Goal: Transaction & Acquisition: Purchase product/service

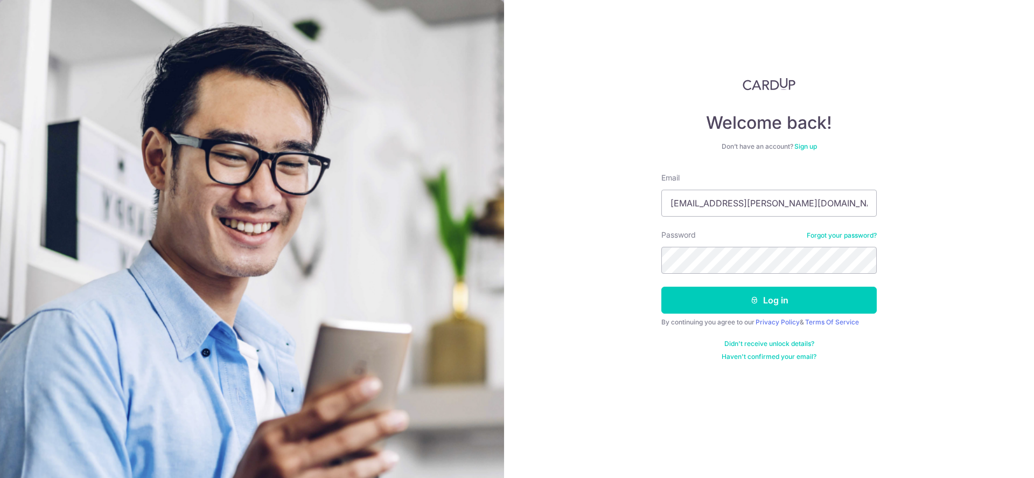
type input "sh.nicholas.ang@gmail.com"
click at [747, 304] on button "Log in" at bounding box center [769, 300] width 215 height 27
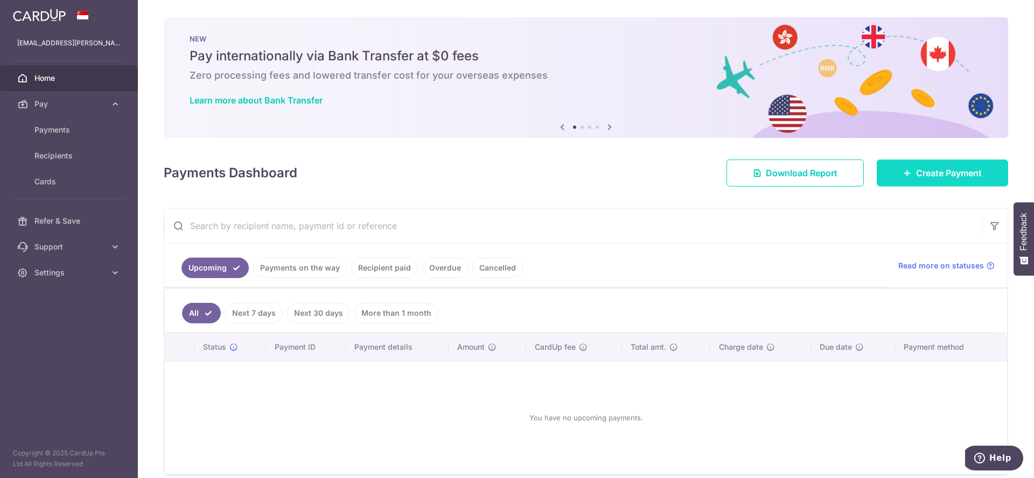
click at [924, 176] on span "Create Payment" at bounding box center [949, 172] width 66 height 13
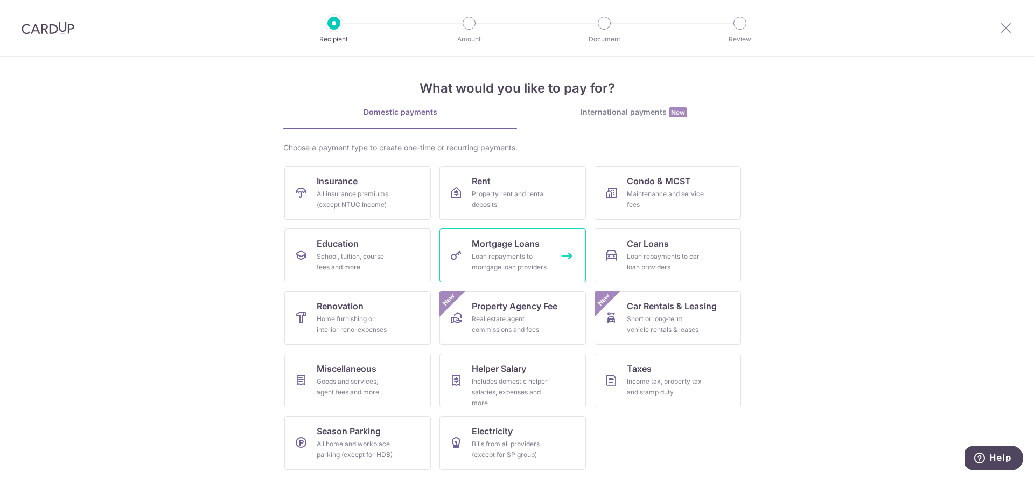
scroll to position [4, 0]
click at [659, 384] on div "Income tax, property tax and stamp duty" at bounding box center [666, 386] width 78 height 22
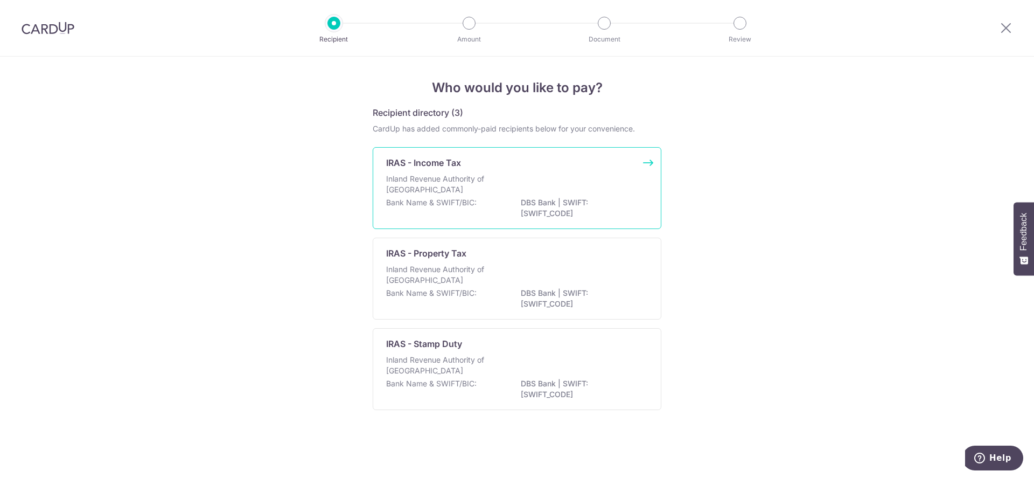
click at [587, 175] on div "Inland Revenue Authority of [GEOGRAPHIC_DATA]" at bounding box center [517, 185] width 262 height 24
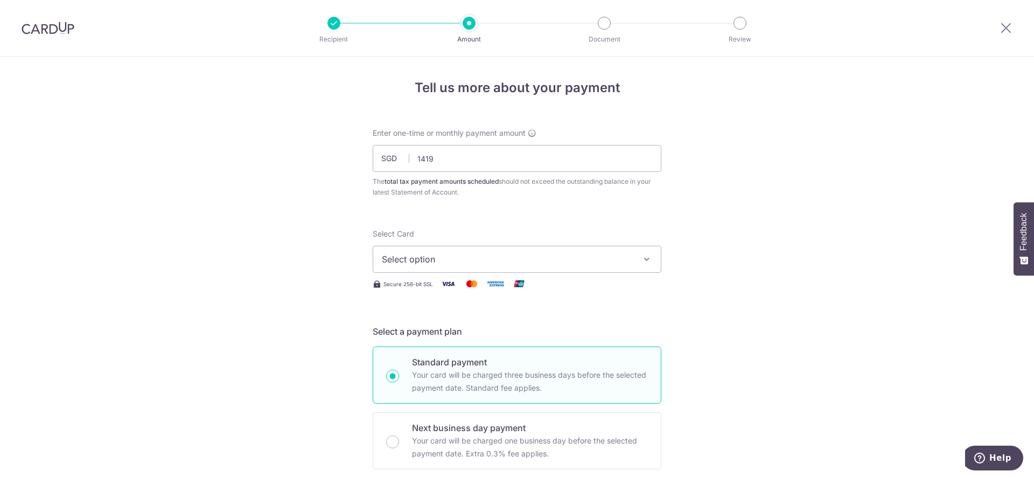
type input "1,419.00"
click at [542, 252] on button "Select option" at bounding box center [517, 259] width 289 height 27
click at [458, 294] on span "Add credit card" at bounding box center [526, 289] width 251 height 11
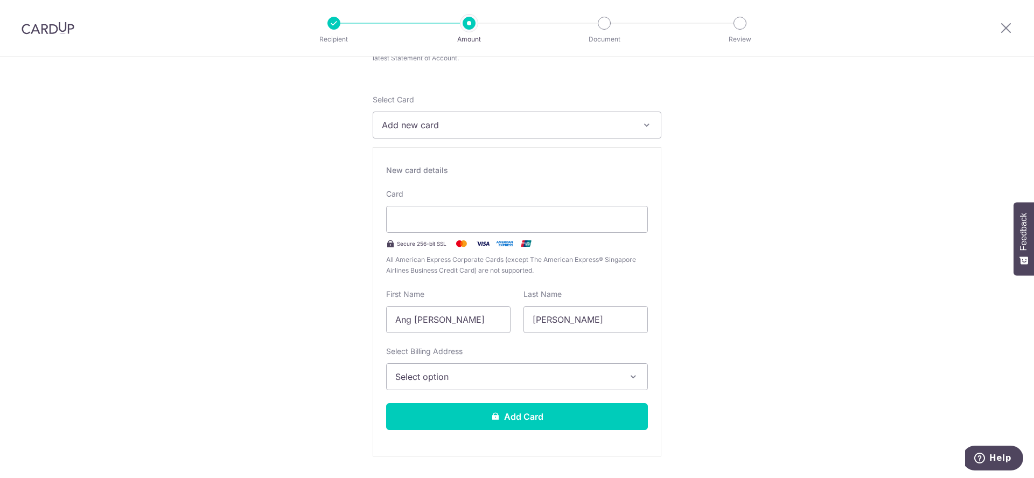
scroll to position [162, 0]
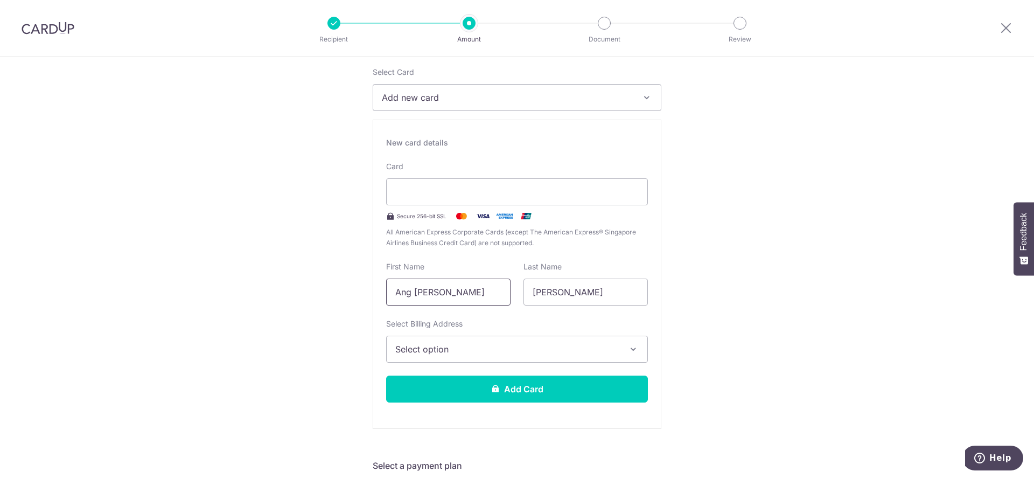
drag, startPoint x: 473, startPoint y: 293, endPoint x: 120, endPoint y: 241, distance: 356.6
type input "Nicholas"
type input "Ang"
click at [413, 353] on span "Select option" at bounding box center [507, 349] width 224 height 13
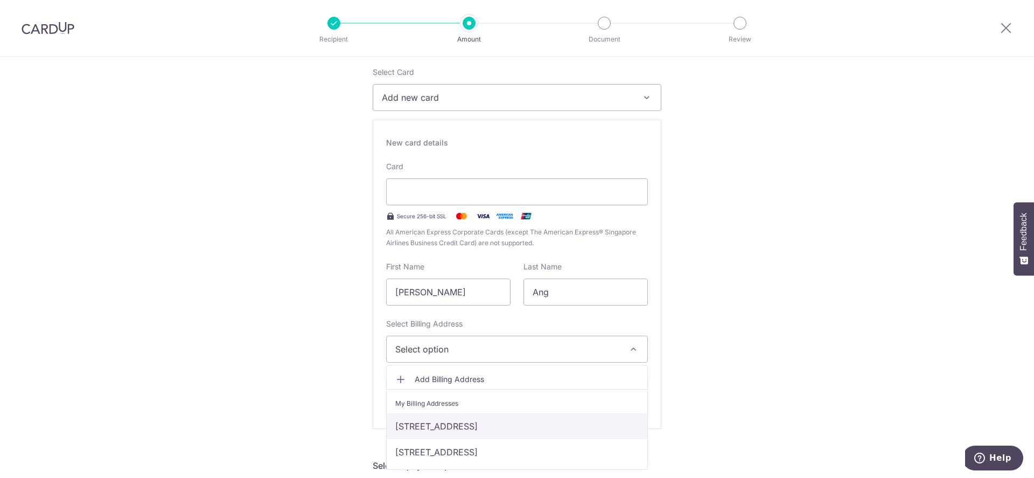
click at [430, 428] on link "12-04, 11 Tampines Central 7, Singapore, Singapore-528769" at bounding box center [517, 426] width 261 height 26
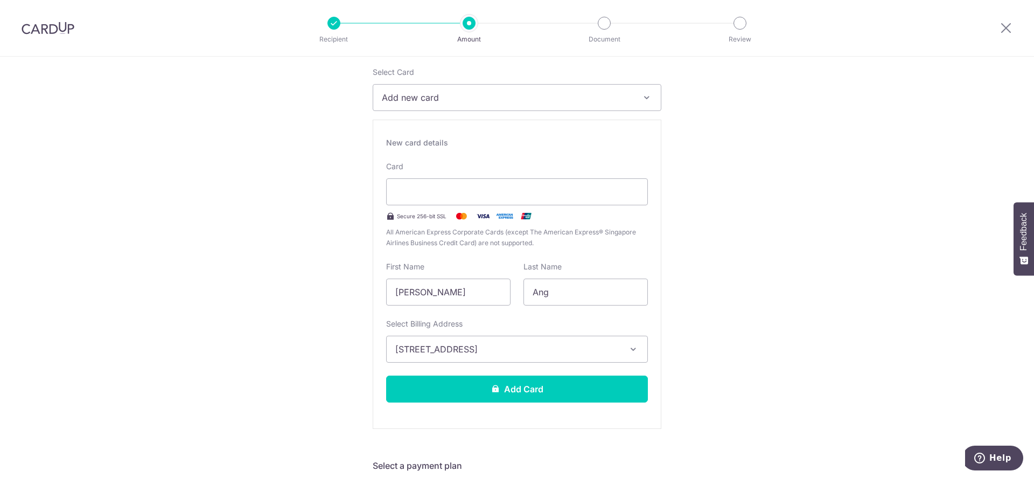
scroll to position [269, 0]
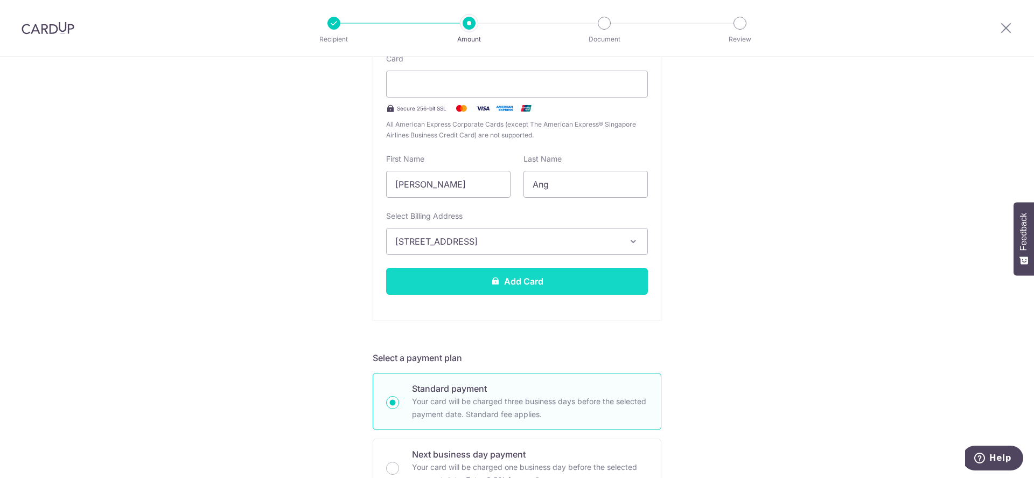
click at [483, 276] on button "Add Card" at bounding box center [517, 281] width 262 height 27
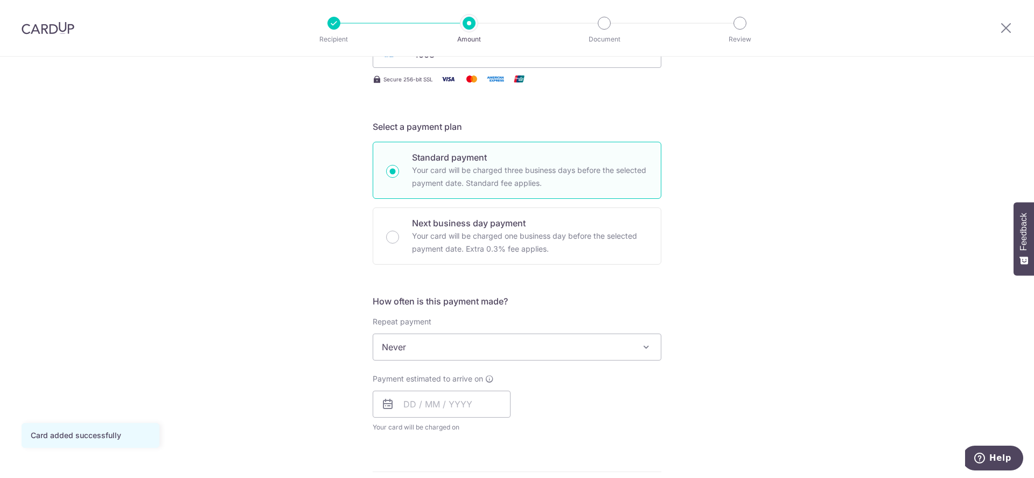
scroll to position [269, 0]
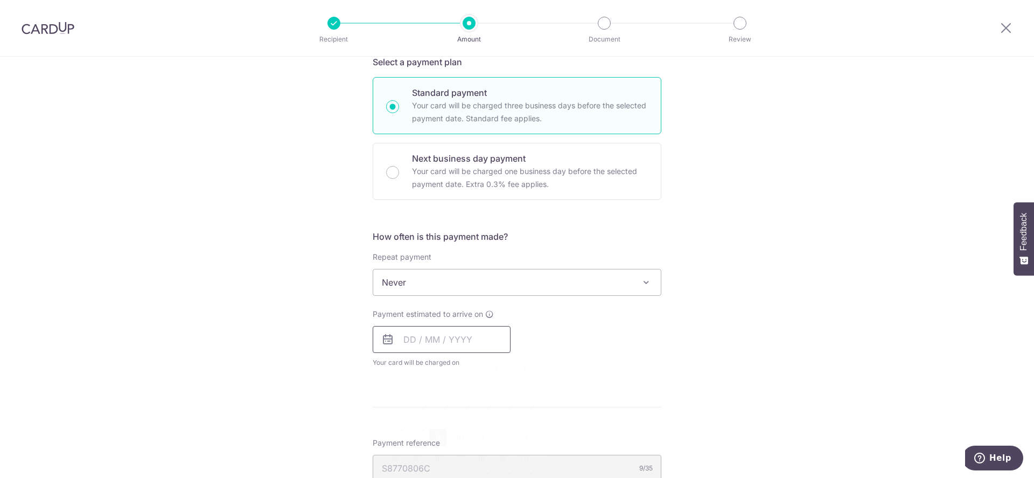
click at [439, 342] on input "text" at bounding box center [442, 339] width 138 height 27
click at [440, 367] on select "Sep Oct Nov Dec" at bounding box center [434, 368] width 29 height 9
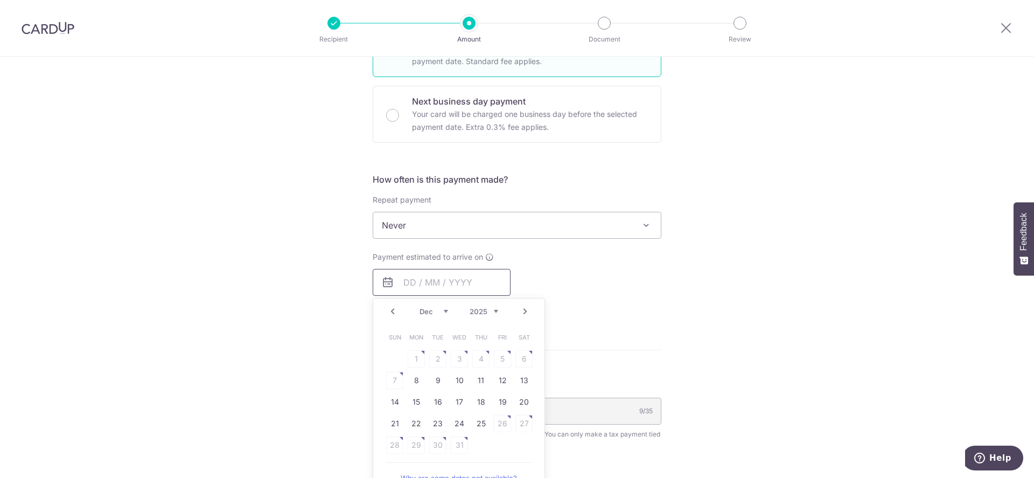
scroll to position [377, 0]
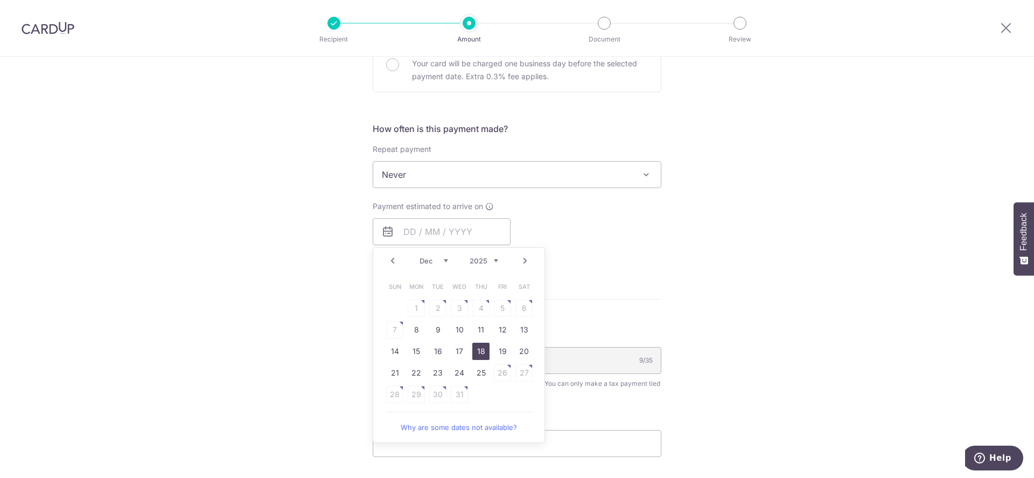
click at [480, 346] on link "18" at bounding box center [480, 351] width 17 height 17
type input "18/12/2025"
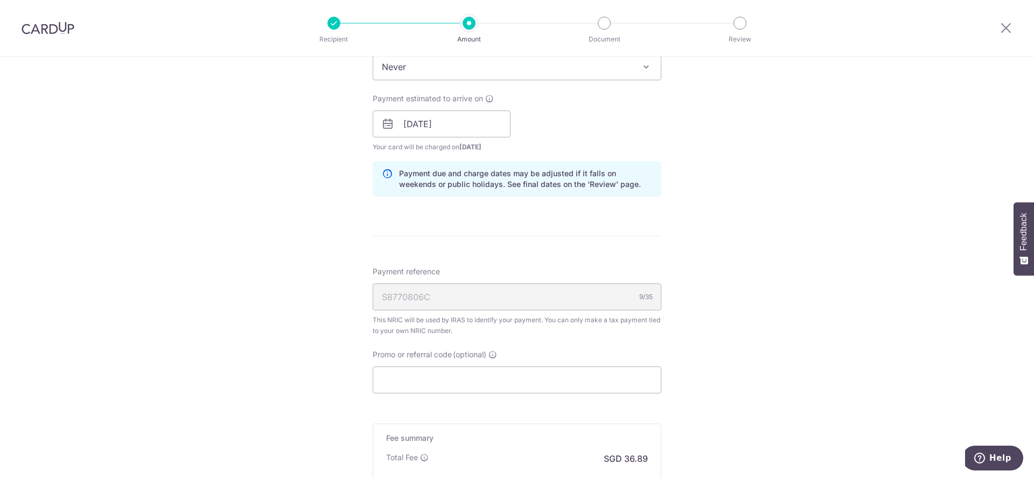
scroll to position [593, 0]
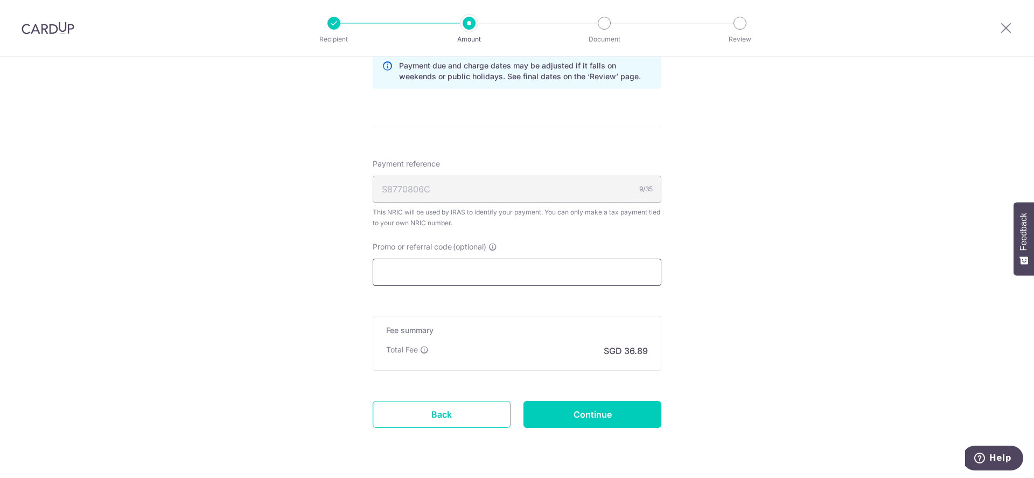
click at [457, 275] on input "Promo or referral code (optional)" at bounding box center [517, 272] width 289 height 27
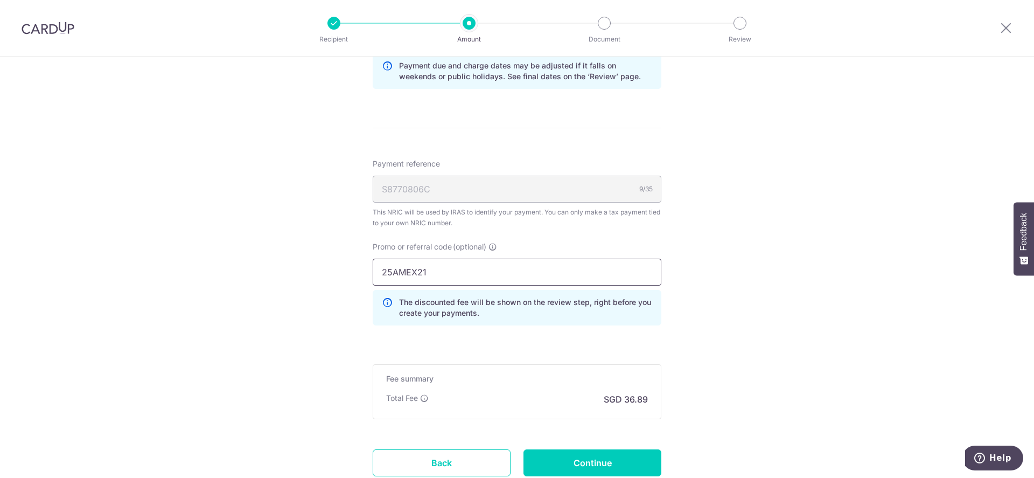
type input "25AMEX21"
click at [702, 350] on div "Tell us more about your payment Enter one-time or monthly payment amount SGD 1,…" at bounding box center [517, 10] width 1034 height 1093
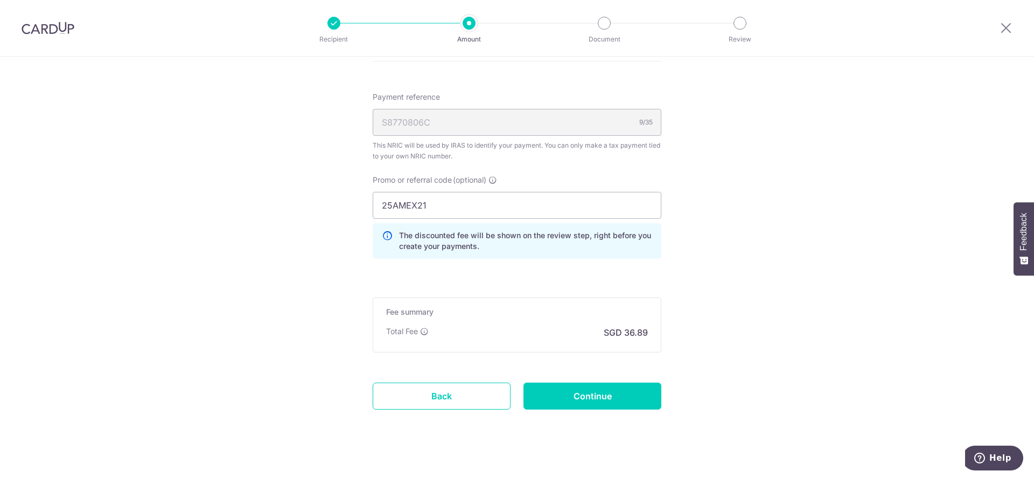
scroll to position [672, 0]
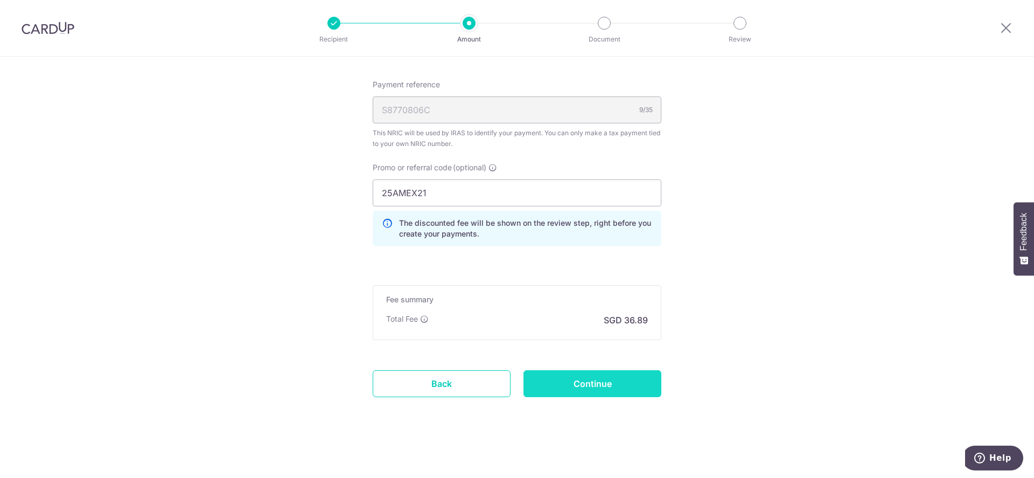
click at [592, 386] on input "Continue" at bounding box center [593, 383] width 138 height 27
type input "Create Schedule"
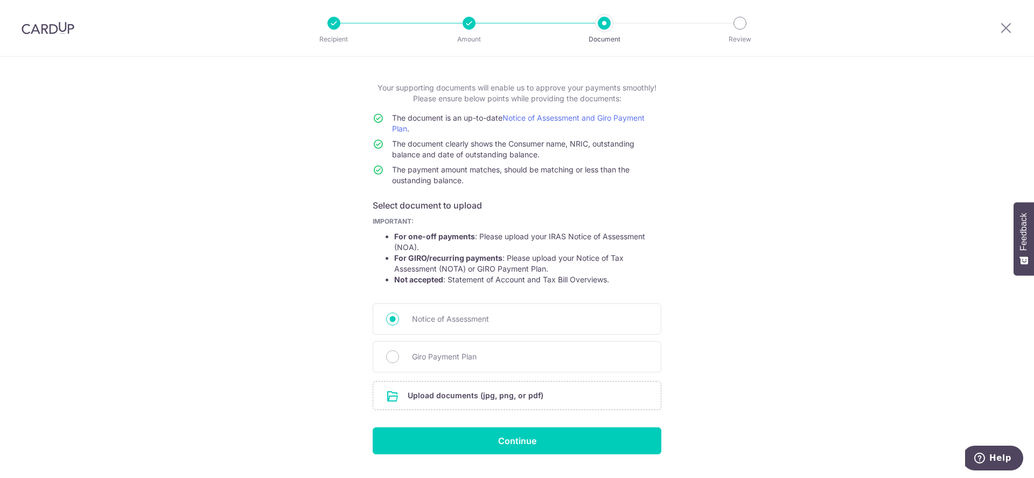
scroll to position [72, 0]
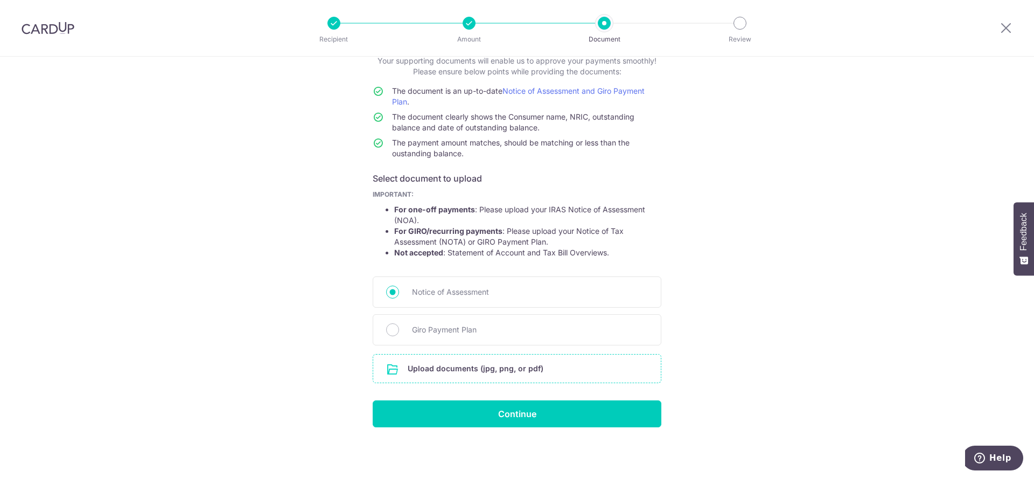
click at [507, 371] on input "file" at bounding box center [517, 368] width 288 height 28
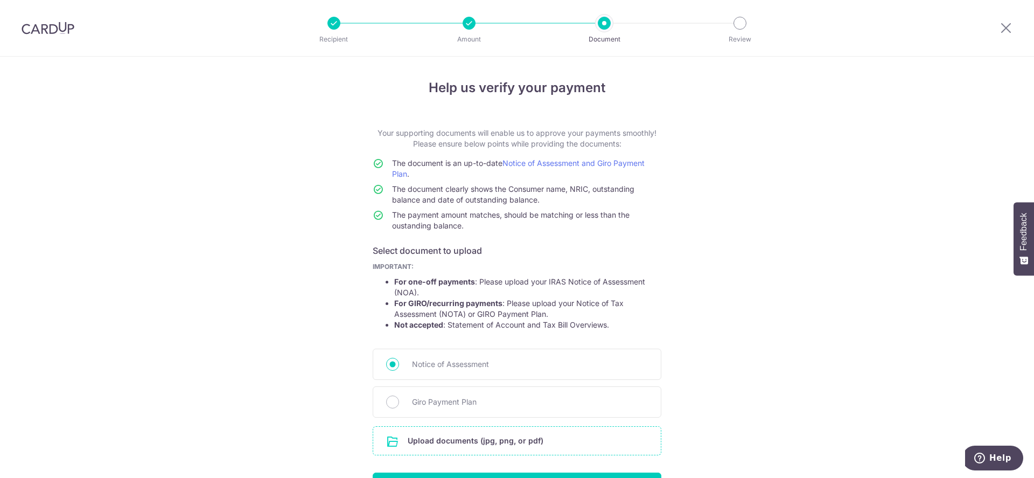
type input "C:\fakepath\2025 NOA.pdf"
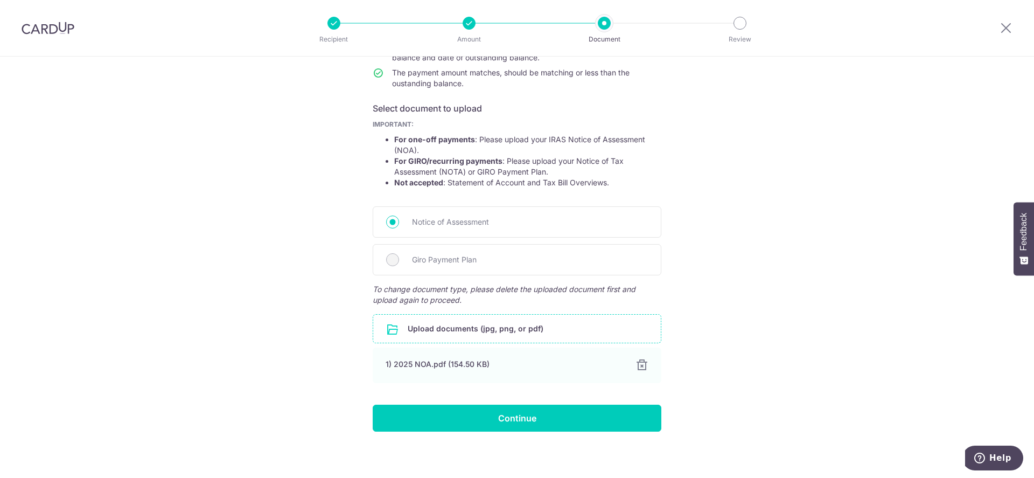
scroll to position [147, 0]
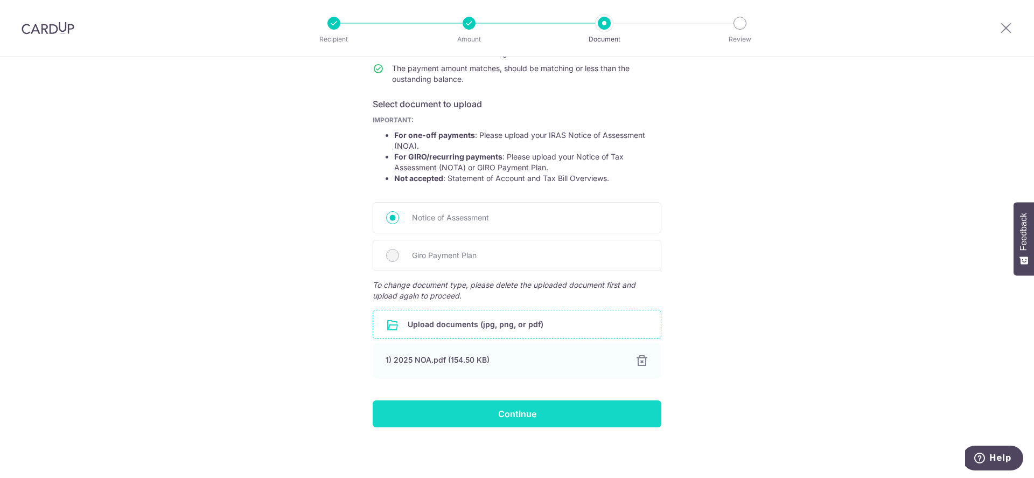
click at [541, 412] on input "Continue" at bounding box center [517, 413] width 289 height 27
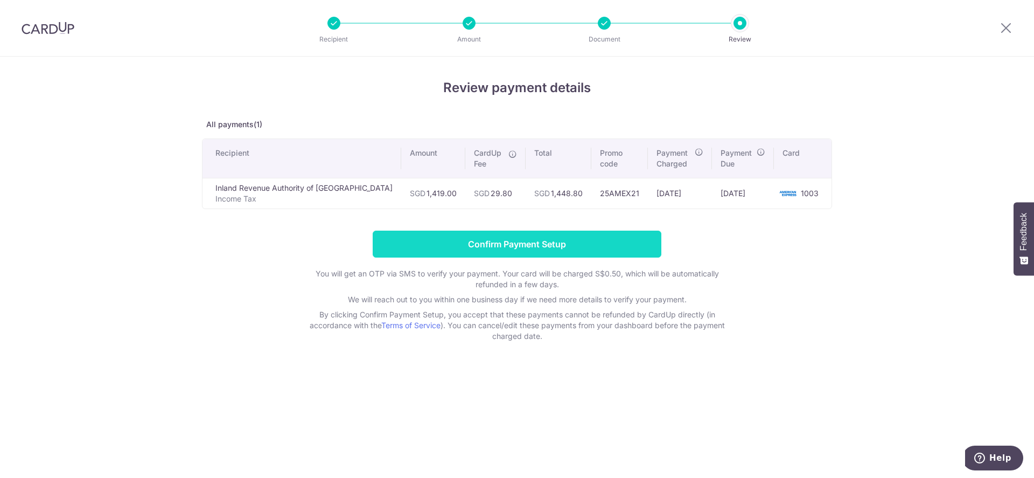
click at [574, 246] on input "Confirm Payment Setup" at bounding box center [517, 244] width 289 height 27
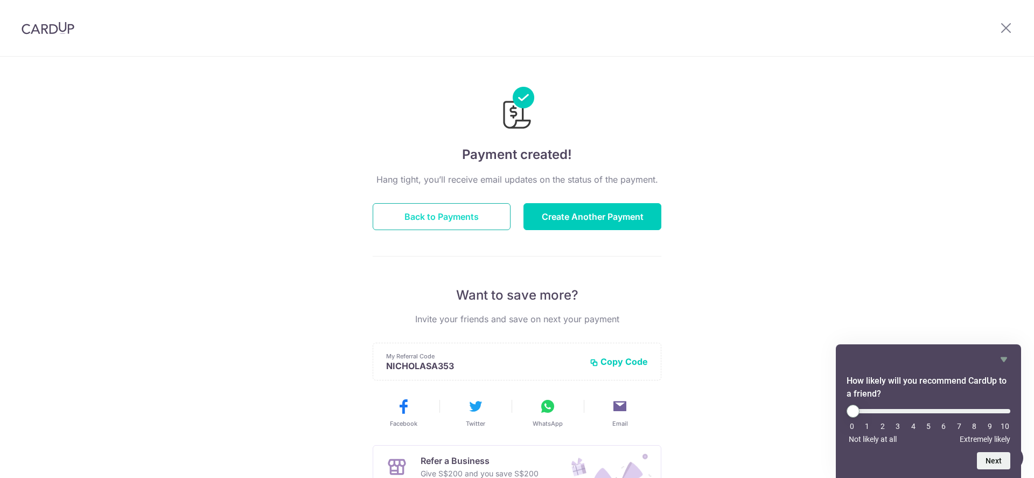
click at [484, 214] on button "Back to Payments" at bounding box center [442, 216] width 138 height 27
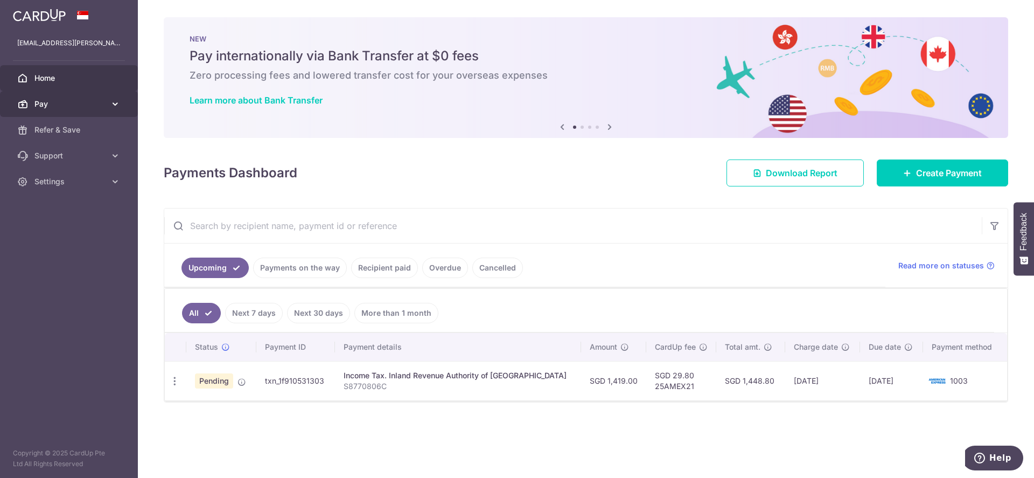
click at [115, 101] on icon at bounding box center [115, 104] width 11 height 11
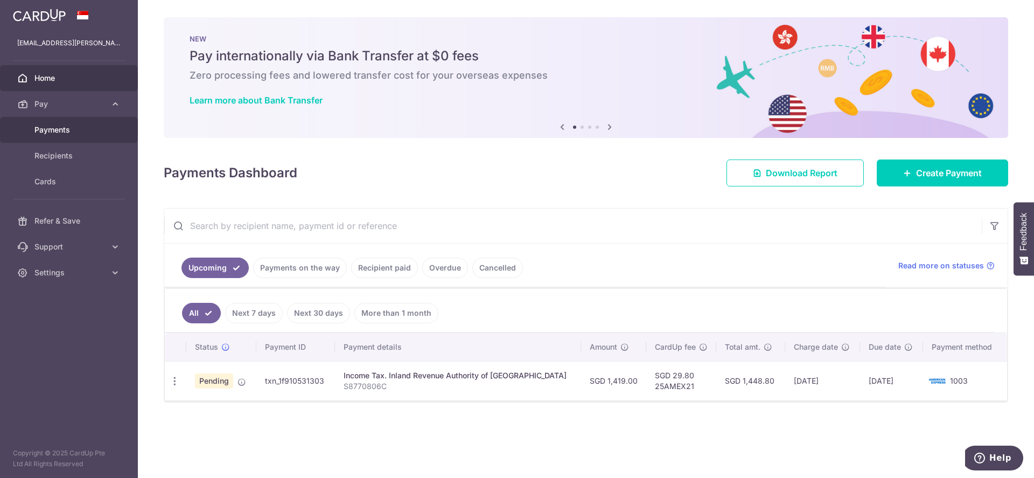
click at [93, 134] on span "Payments" at bounding box center [69, 129] width 71 height 11
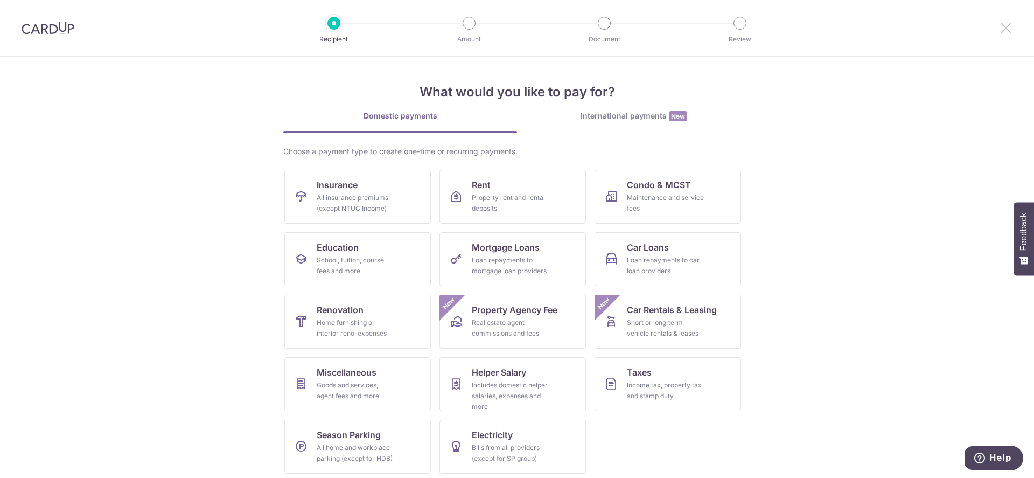
click at [1003, 28] on icon at bounding box center [1006, 27] width 13 height 13
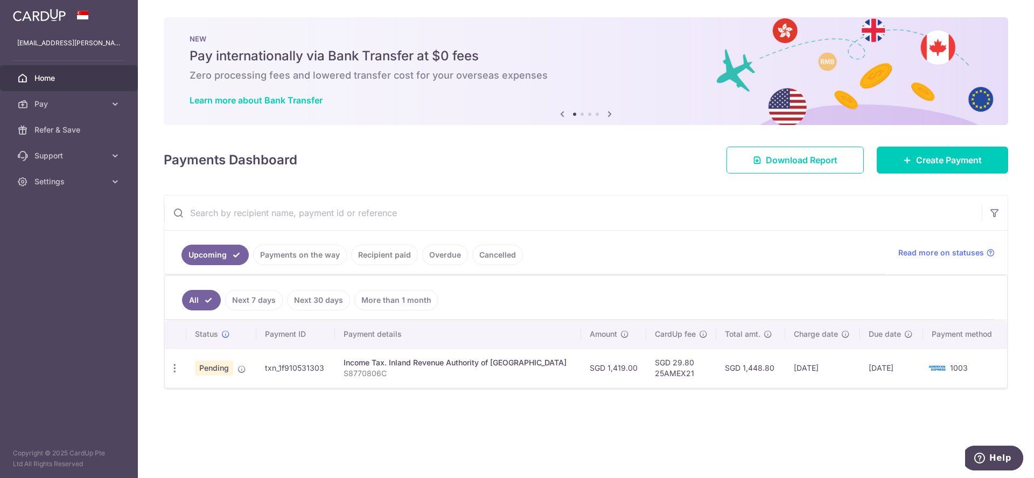
click at [384, 258] on link "Recipient paid" at bounding box center [384, 255] width 67 height 20
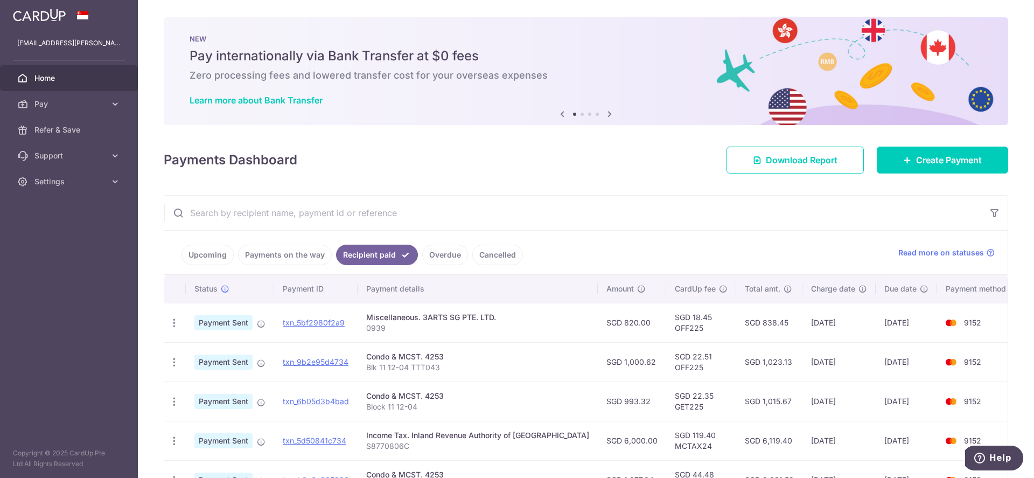
scroll to position [74, 0]
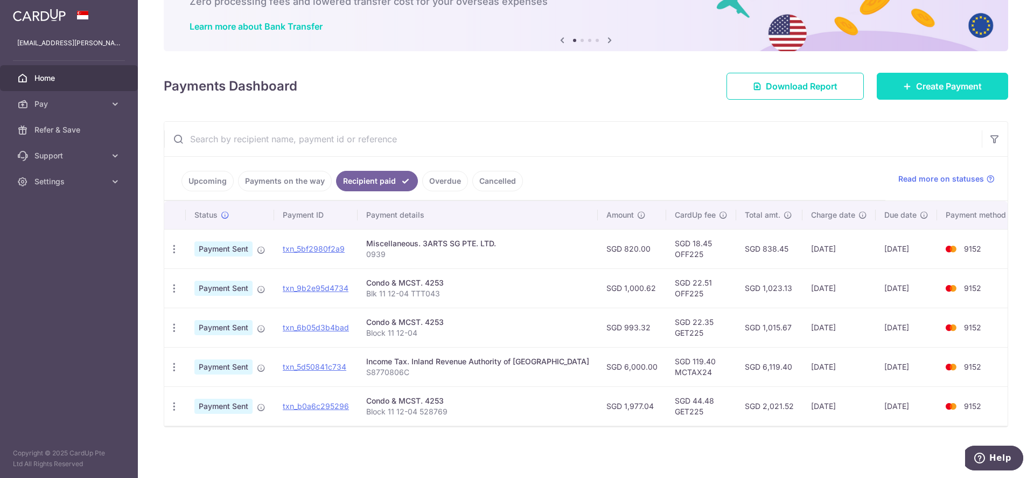
click at [950, 83] on span "Create Payment" at bounding box center [949, 86] width 66 height 13
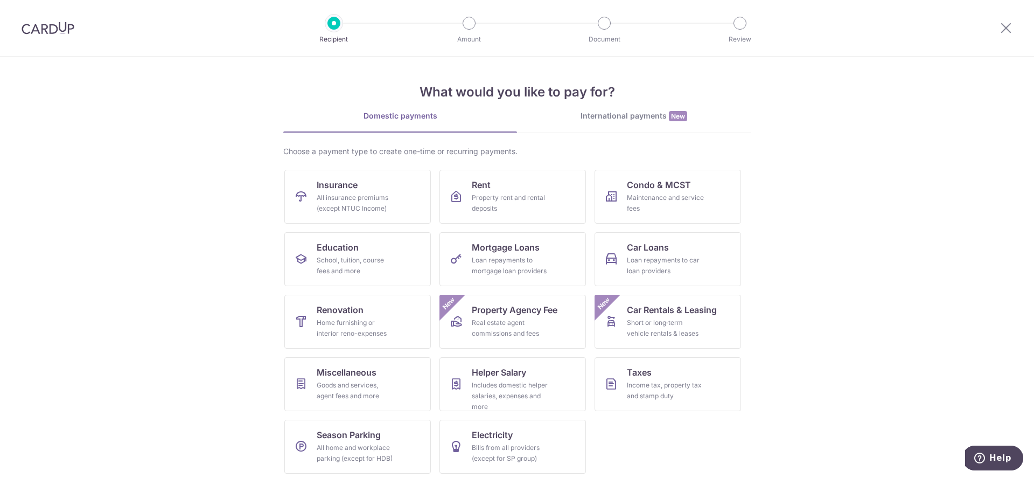
scroll to position [4, 0]
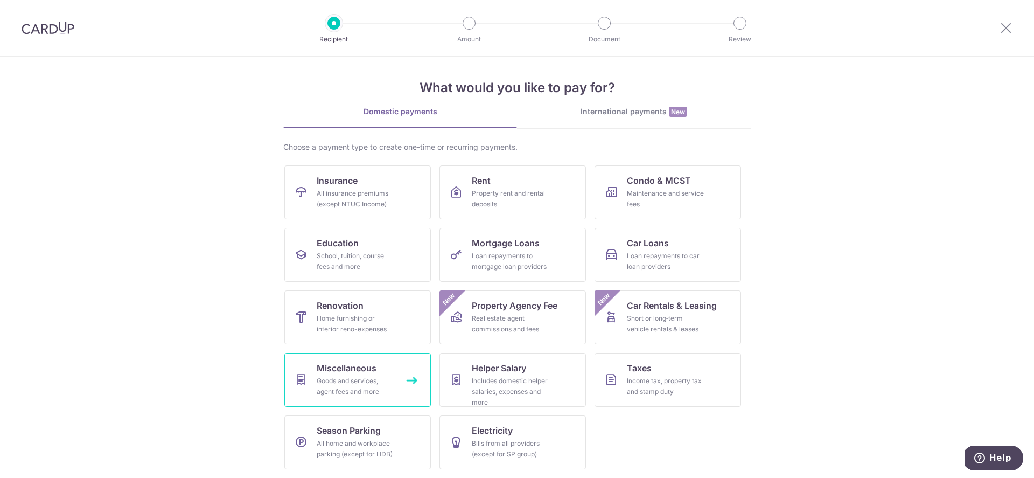
click at [379, 391] on div "Goods and services, agent fees and more" at bounding box center [356, 386] width 78 height 22
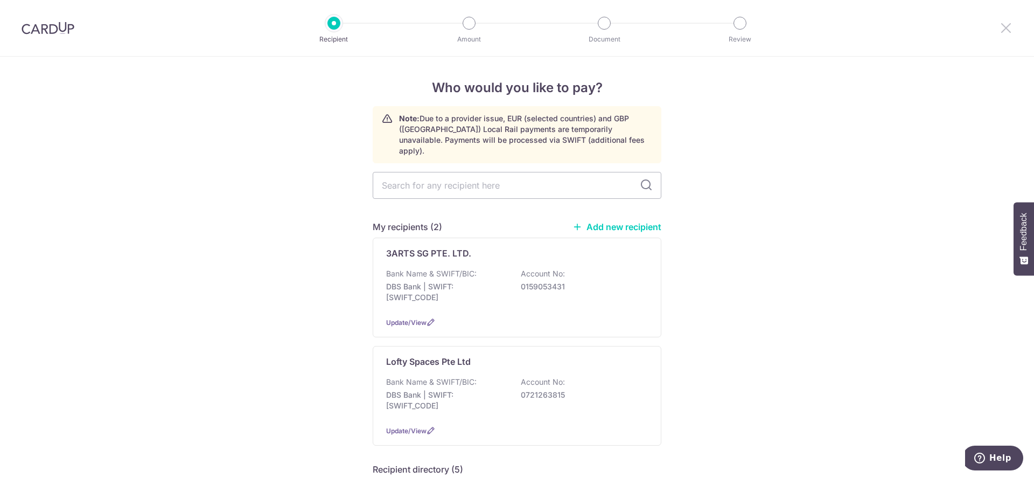
click at [1008, 26] on icon at bounding box center [1006, 27] width 13 height 13
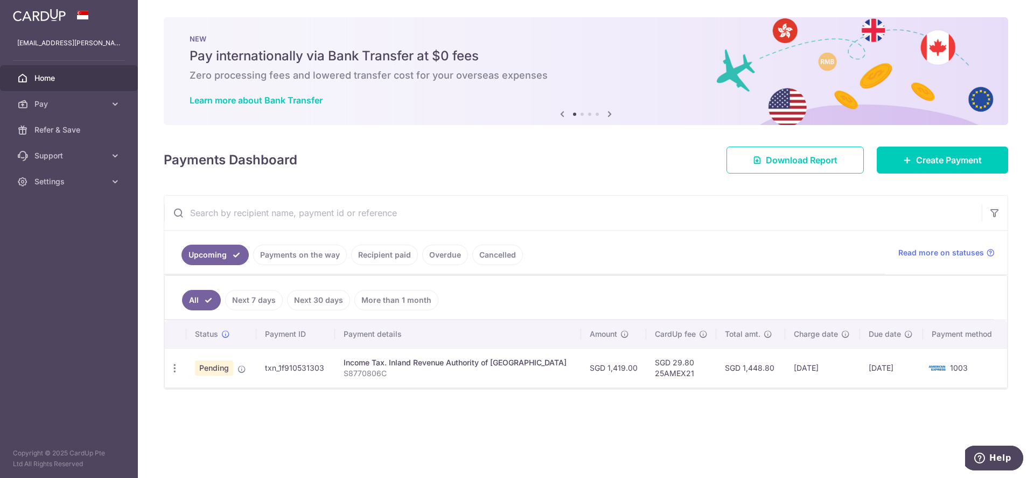
click at [404, 251] on link "Recipient paid" at bounding box center [384, 255] width 67 height 20
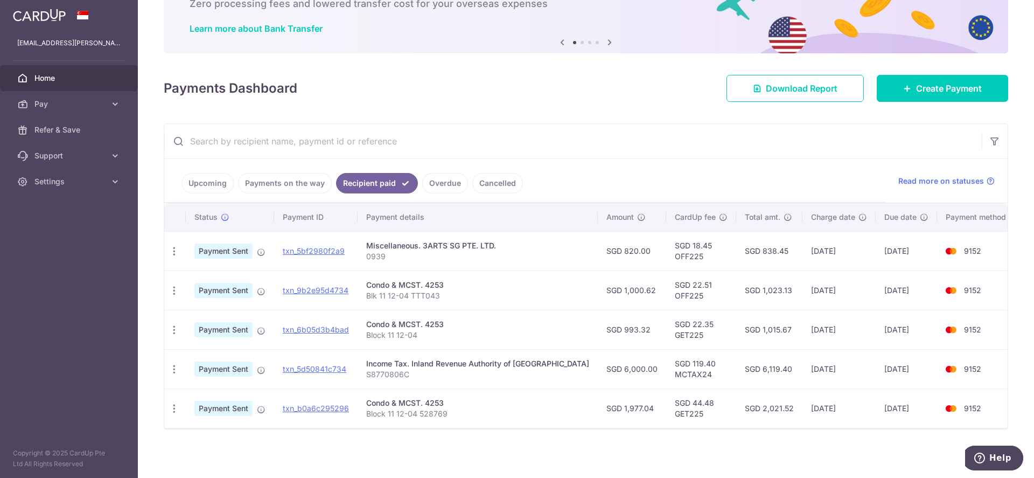
scroll to position [74, 0]
